Goal: Transaction & Acquisition: Download file/media

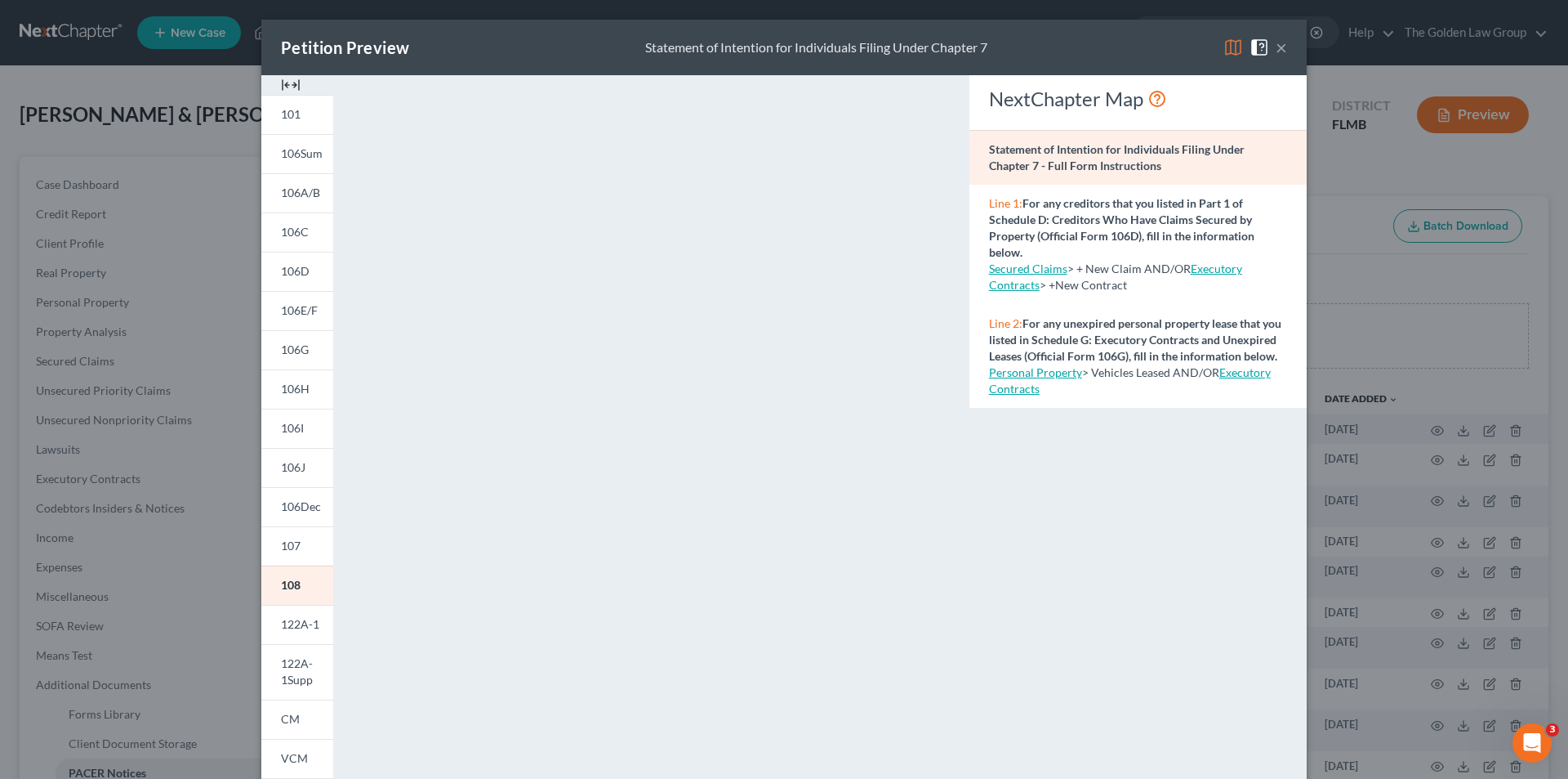
click at [117, 188] on div "Petition Preview Statement of Intention for Individuals Filing Under Chapter 7 …" at bounding box center [784, 390] width 1568 height 779
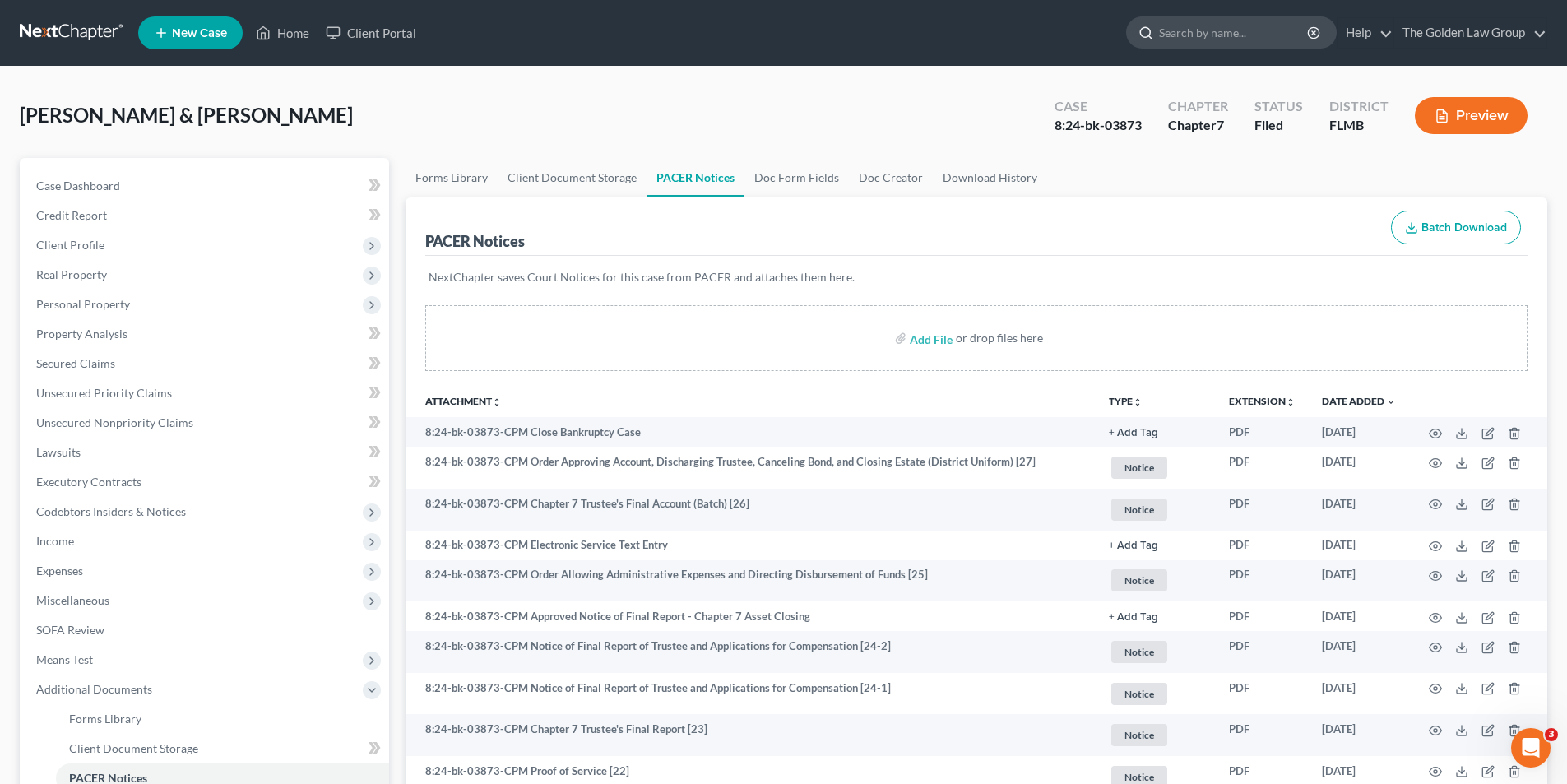
click at [1211, 29] on input "search" at bounding box center [1234, 33] width 150 height 30
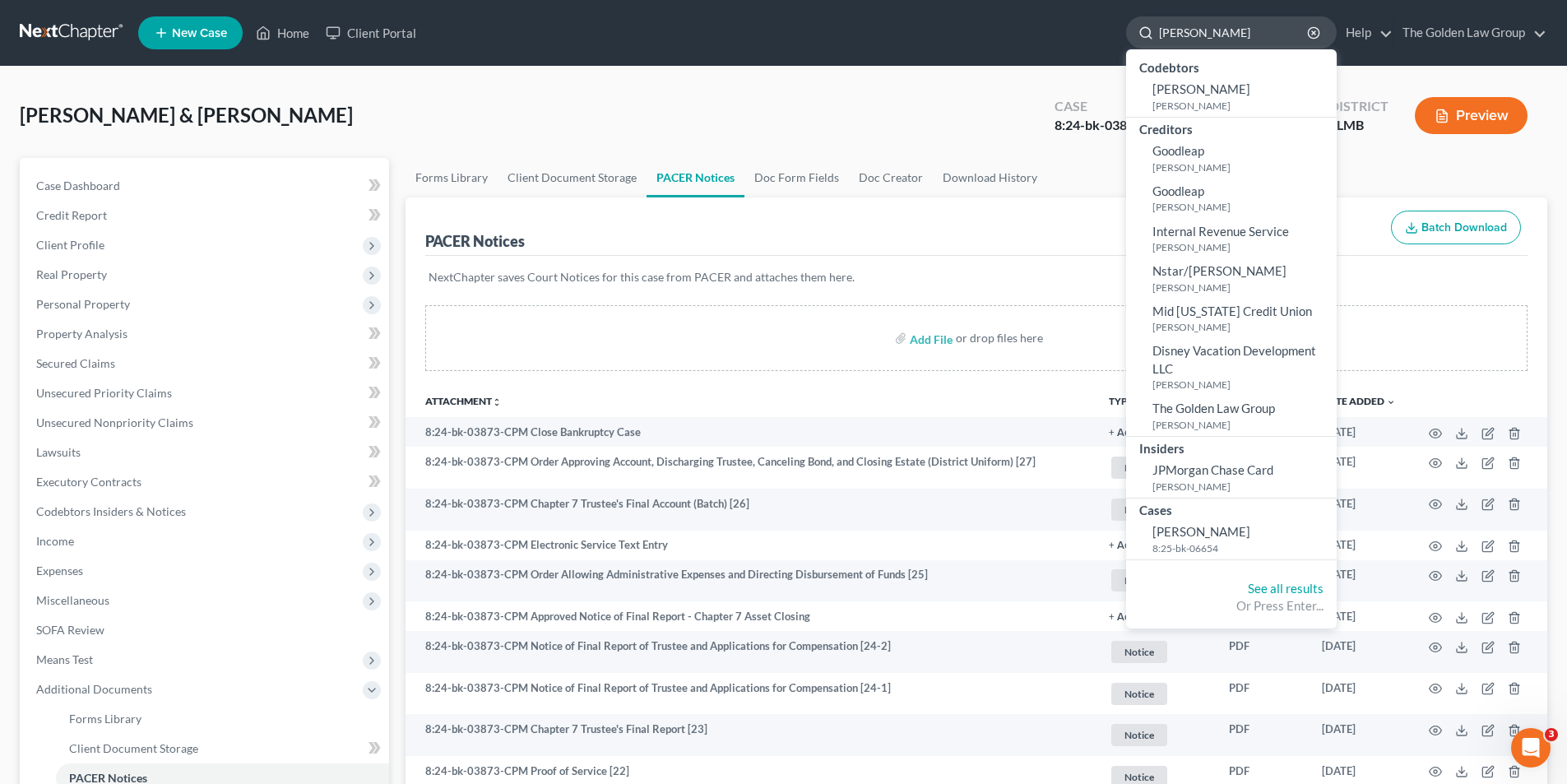
type input "Vollmer, Kristin"
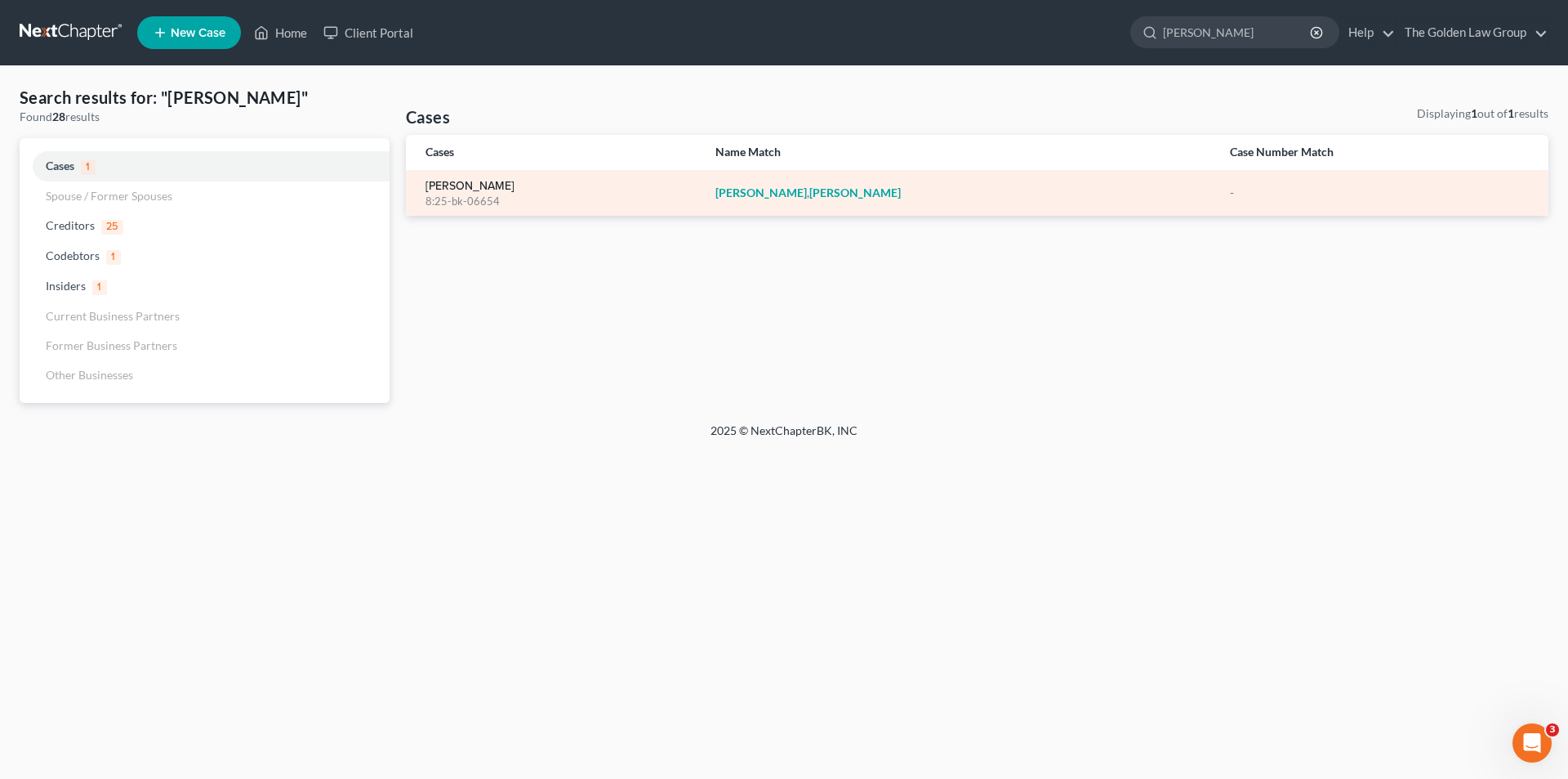
click at [476, 192] on link "Vollmer, Kristin" at bounding box center [469, 187] width 89 height 12
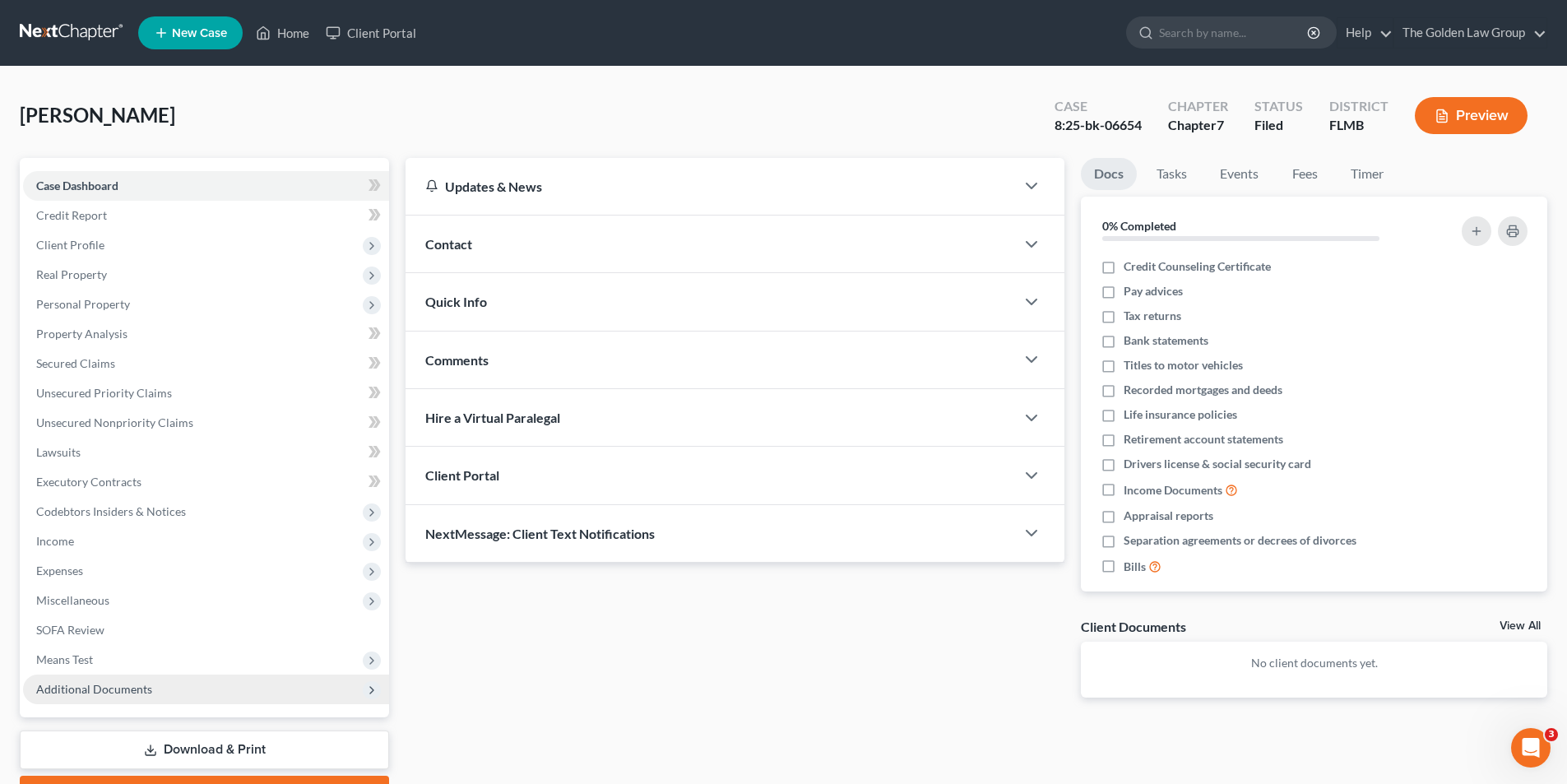
click at [118, 686] on span "Additional Documents" at bounding box center [94, 688] width 116 height 14
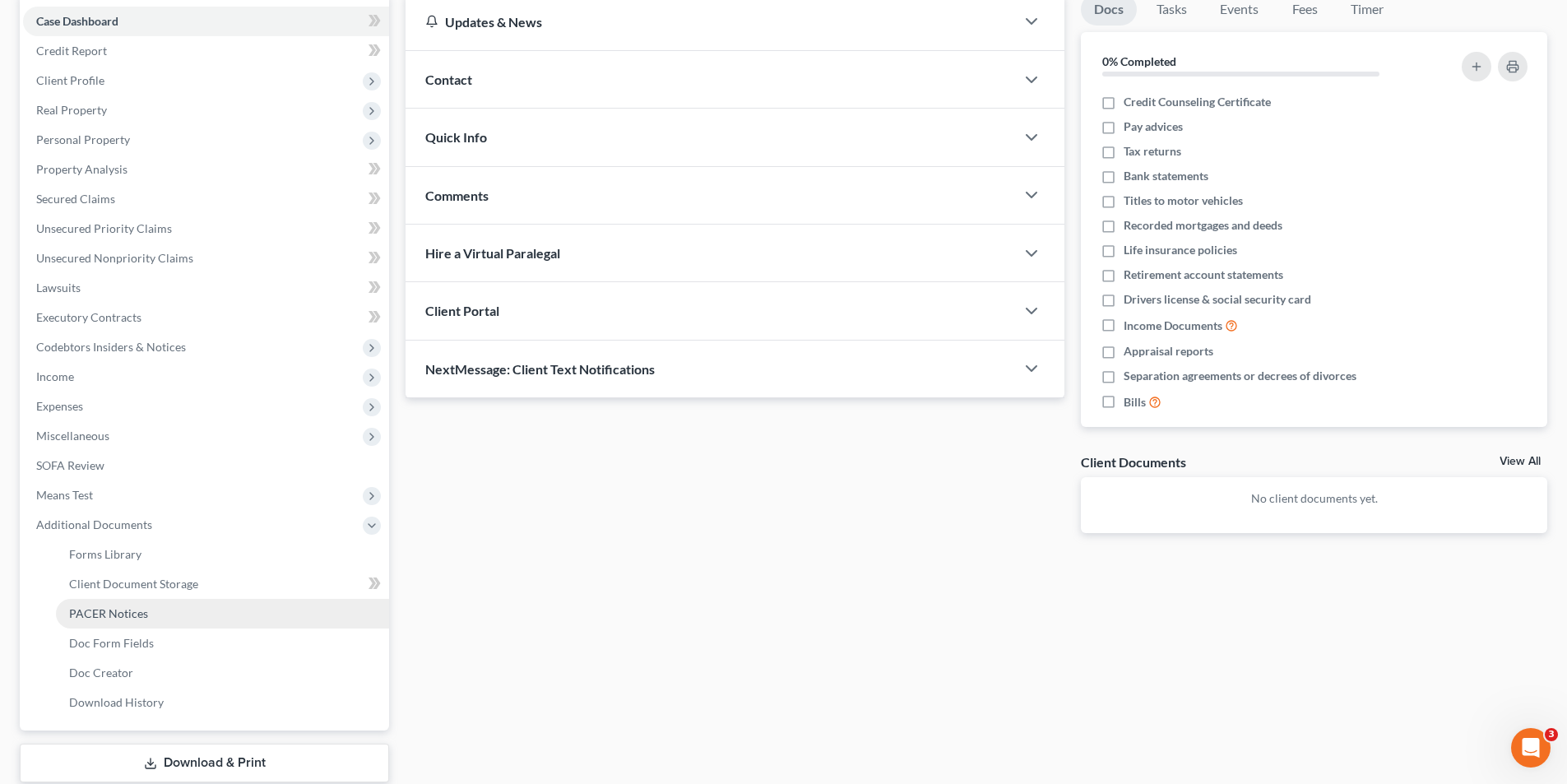
click at [135, 614] on span "PACER Notices" at bounding box center [108, 613] width 79 height 14
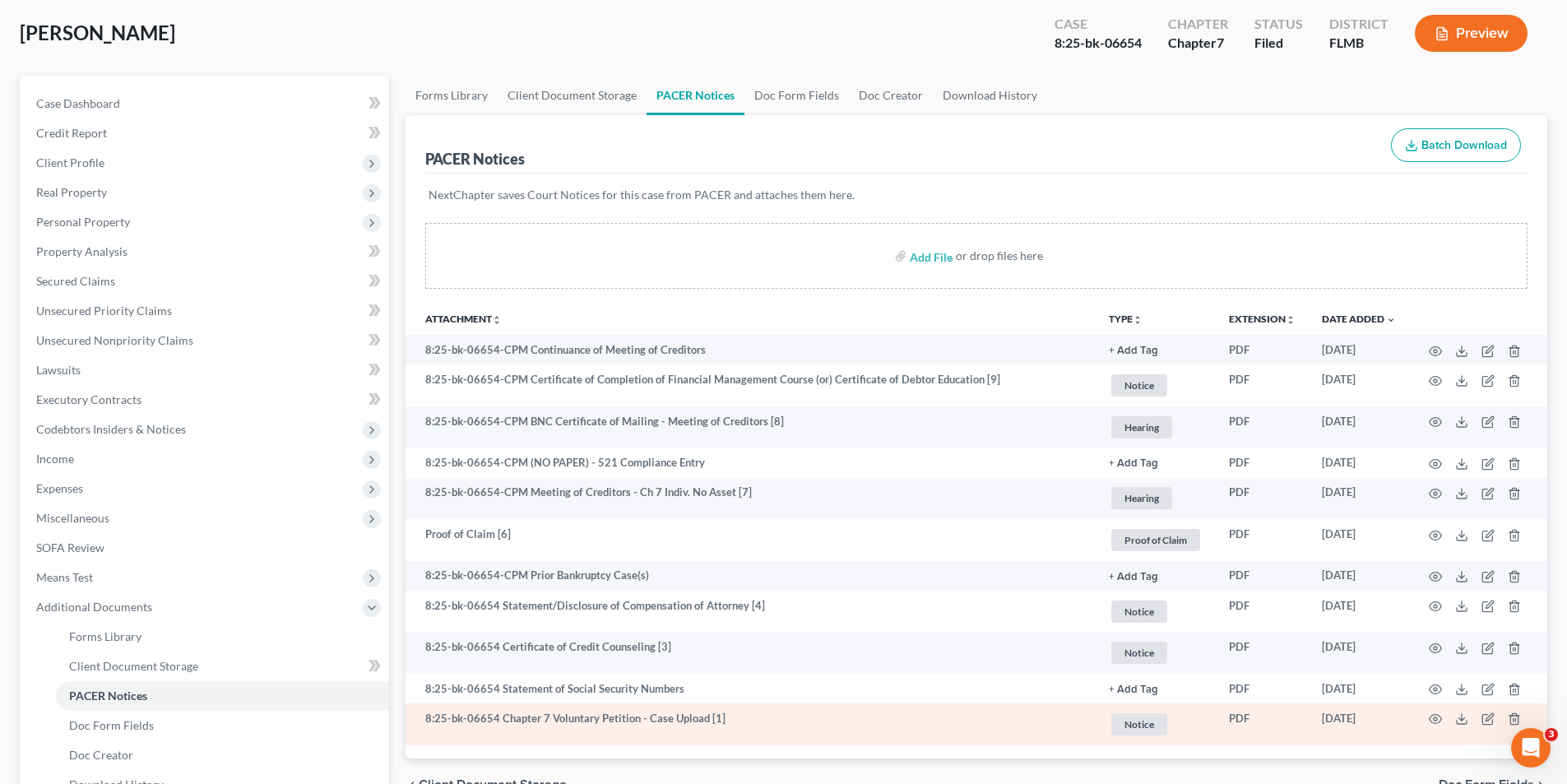
scroll to position [268, 0]
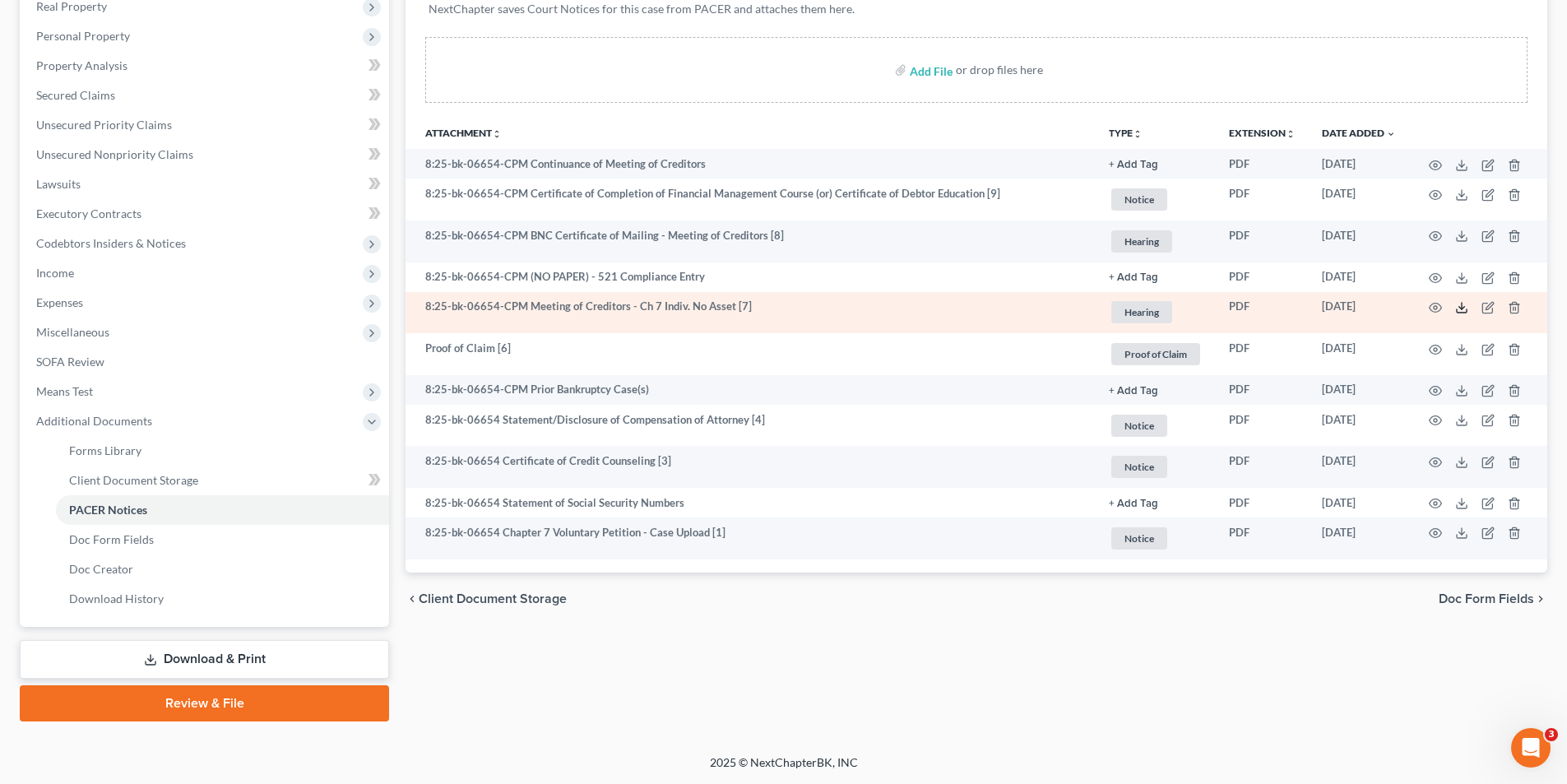
click at [1464, 308] on icon at bounding box center [1462, 308] width 13 height 13
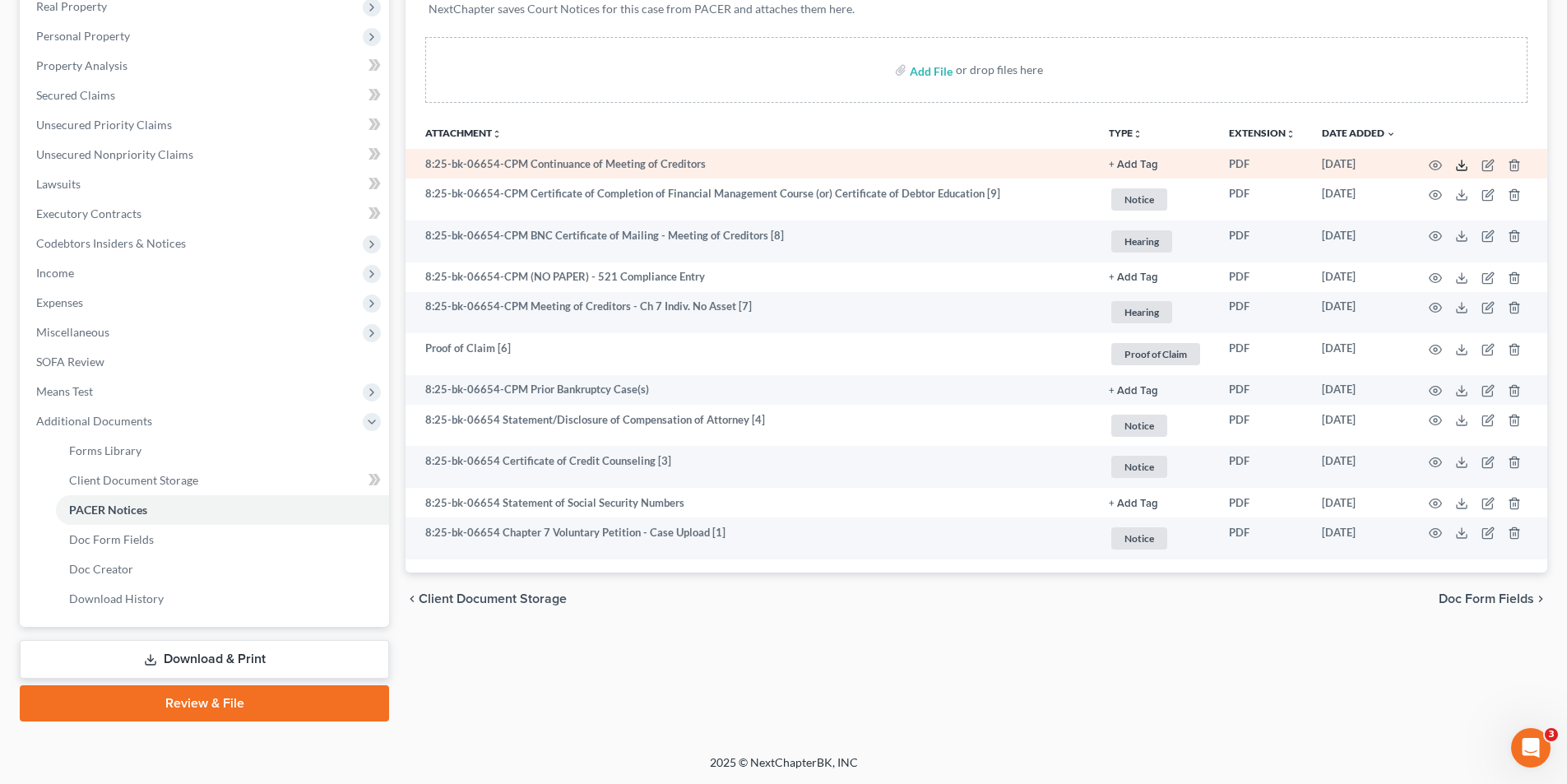
click at [1465, 163] on icon at bounding box center [1462, 165] width 13 height 13
